Goal: Find specific page/section

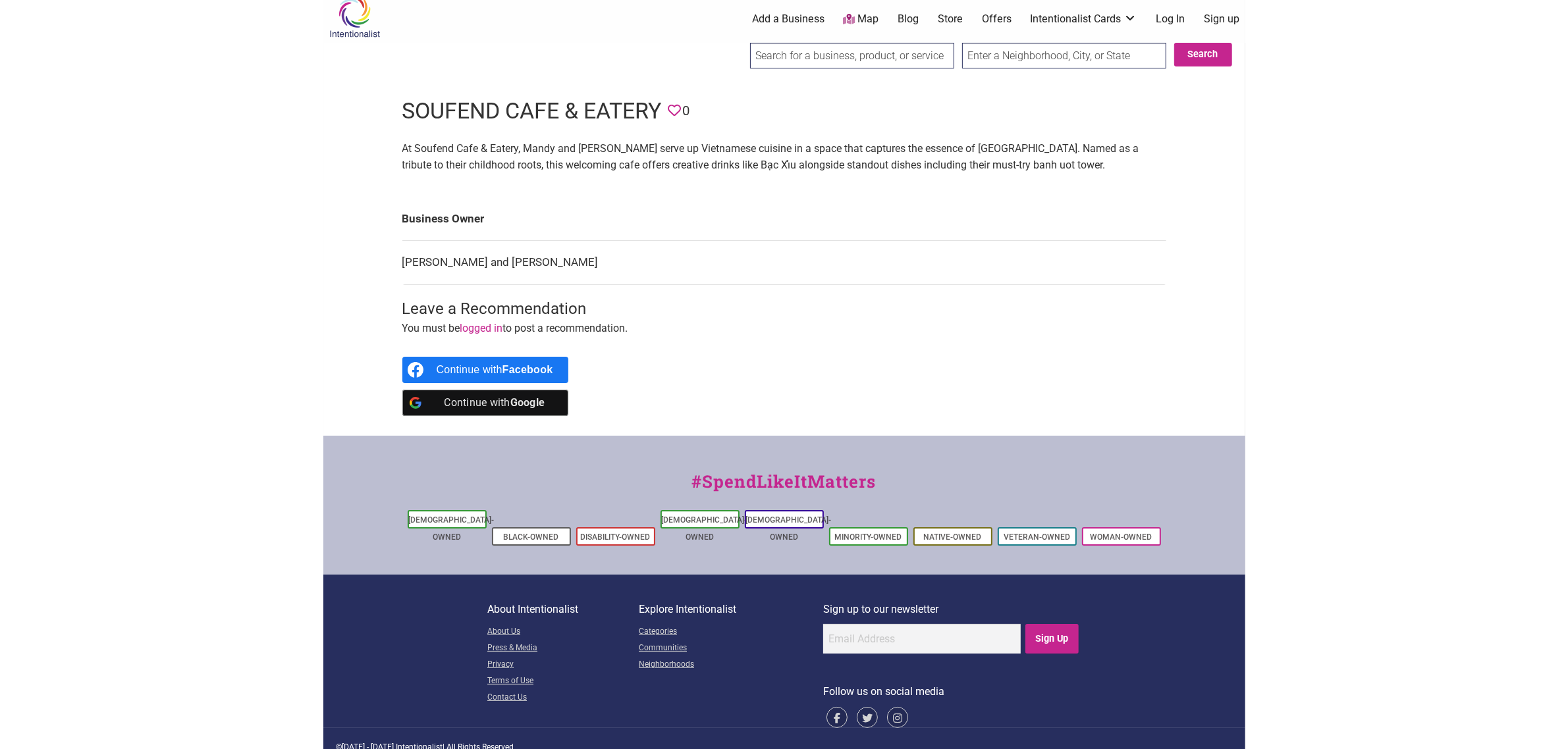
scroll to position [10, 0]
click at [479, 101] on h1 "Soufend Cafe & Eatery" at bounding box center [532, 111] width 259 height 31
click at [959, 20] on link "Store" at bounding box center [950, 19] width 25 height 14
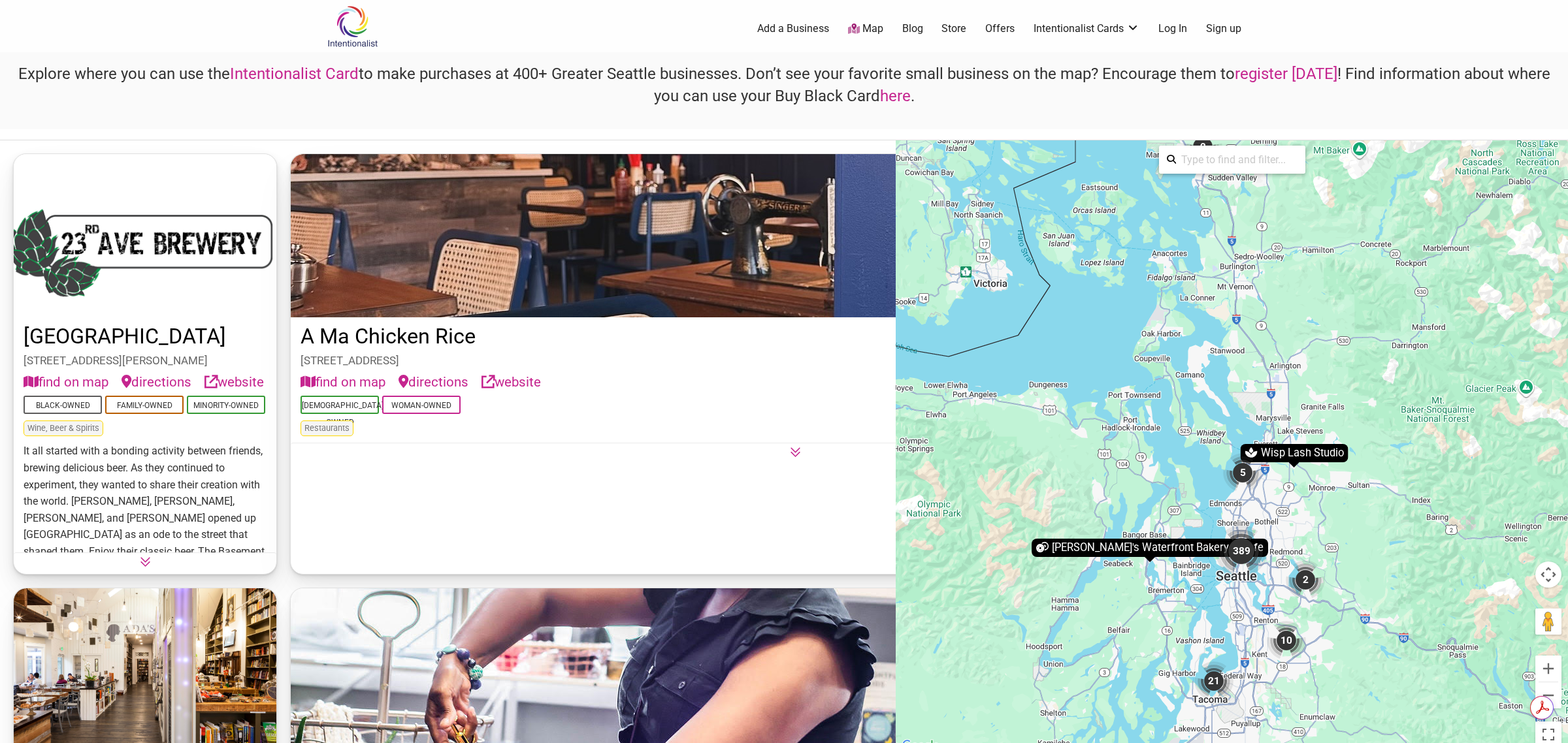
scroll to position [51092, 0]
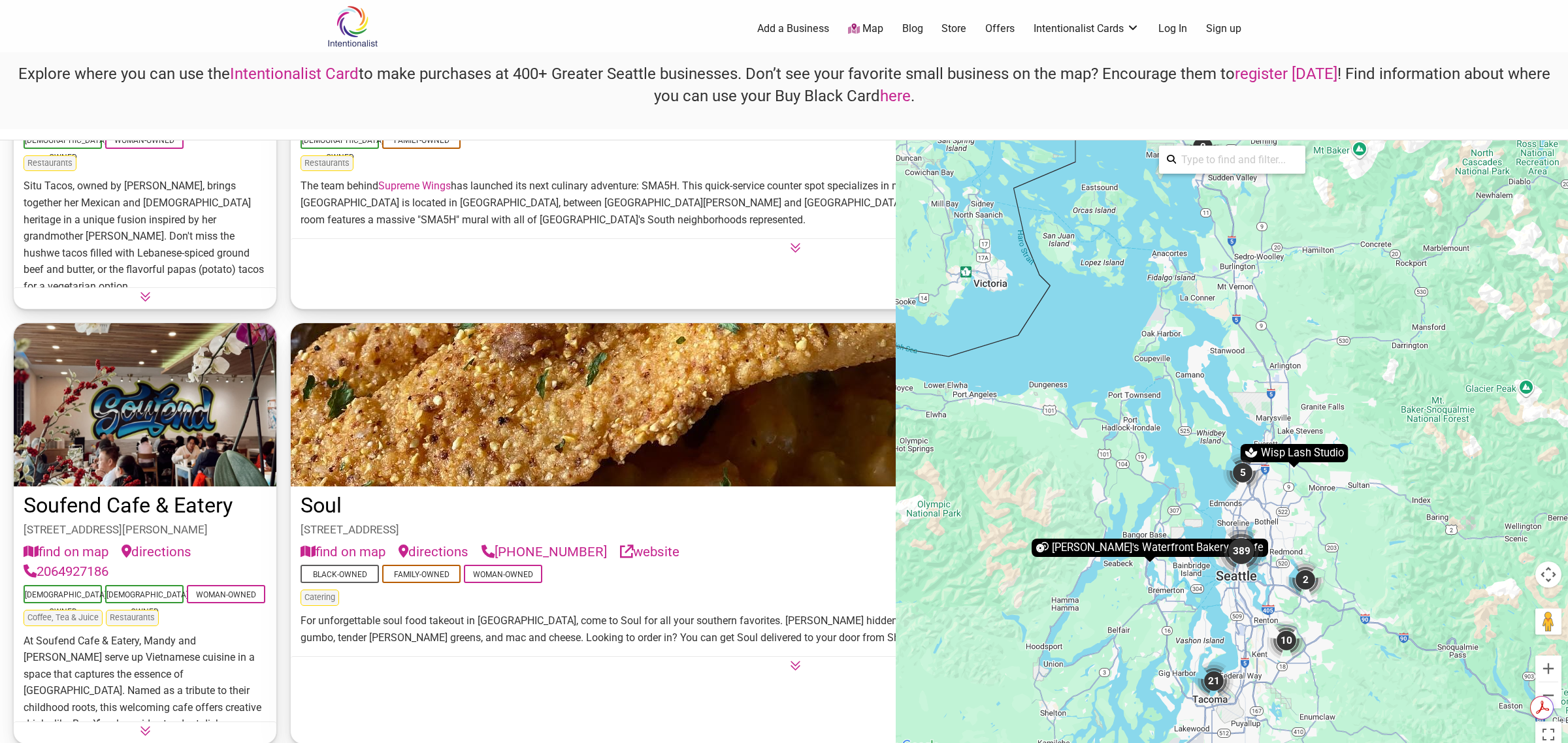
click at [180, 493] on link "Soufend Cafe & Eatery" at bounding box center [129, 505] width 209 height 25
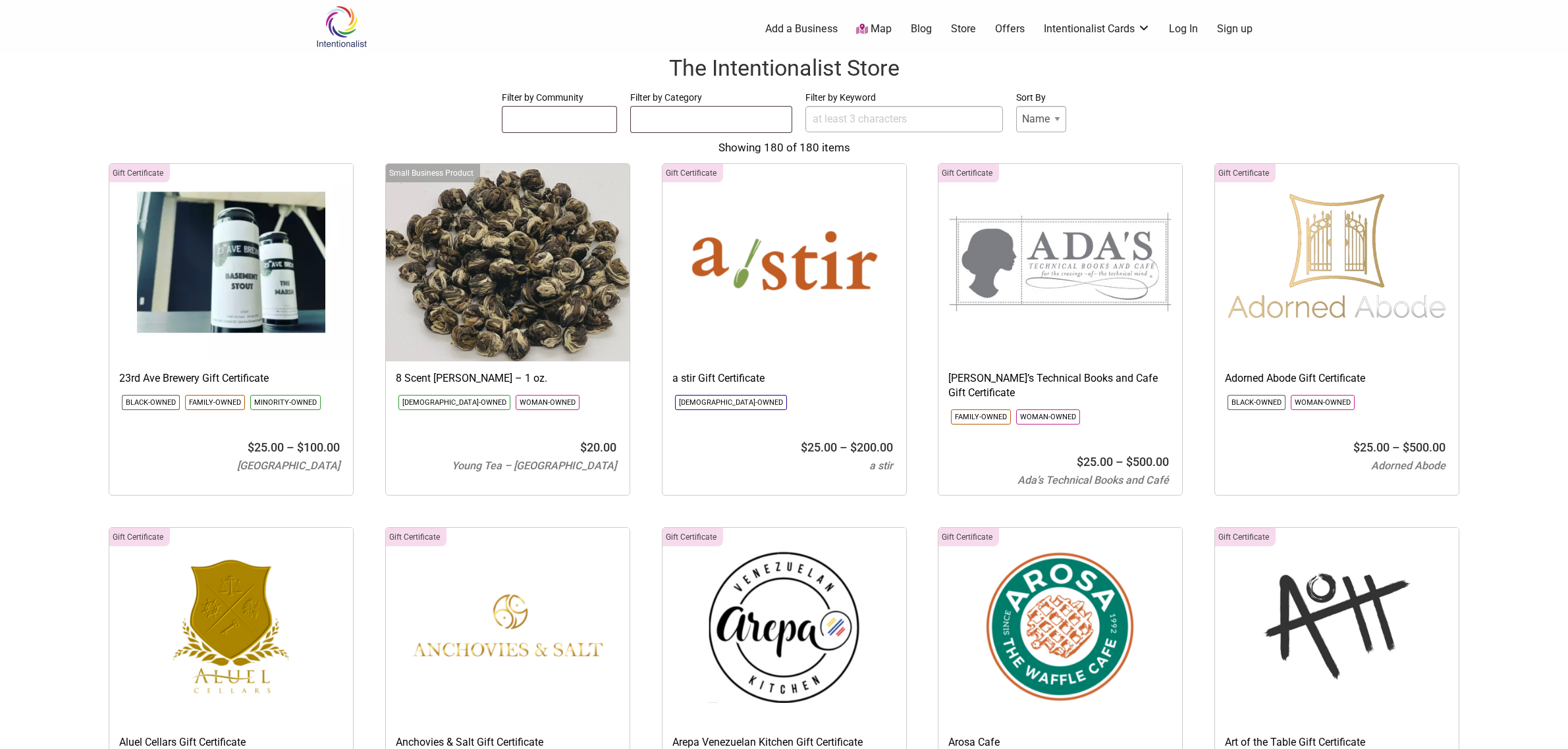
select select
click at [667, 112] on ul at bounding box center [712, 117] width 161 height 21
click at [830, 116] on input "Filter by Keyword" at bounding box center [904, 119] width 198 height 26
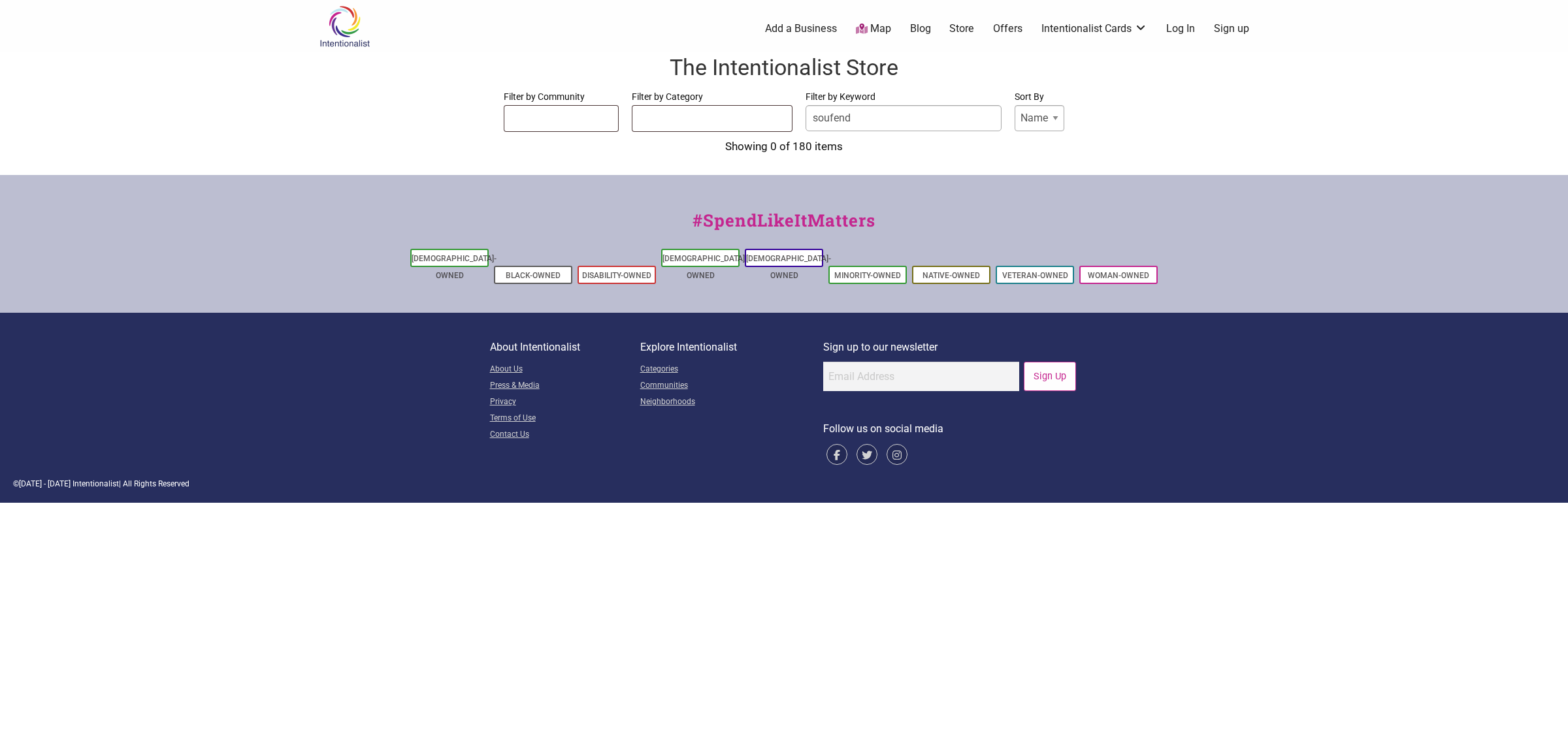
type input "soufend"
click at [867, 123] on input "soufend" at bounding box center [903, 118] width 196 height 26
